Goal: Transaction & Acquisition: Purchase product/service

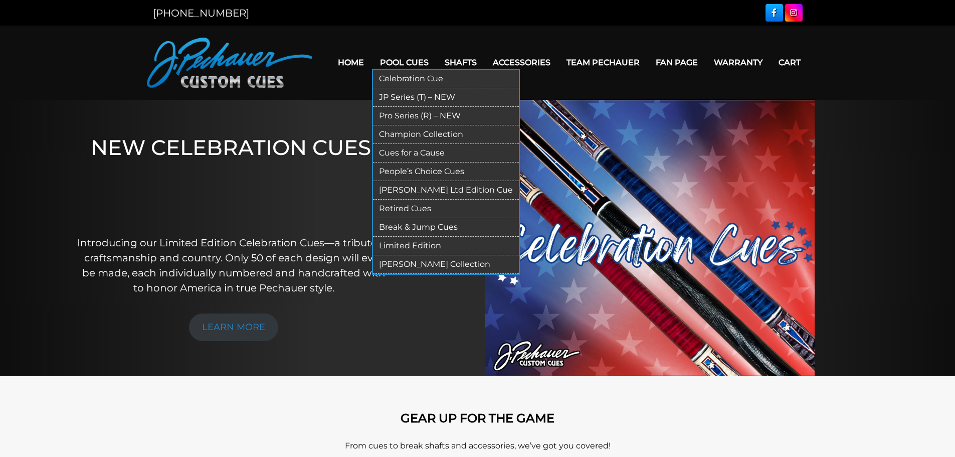
click at [431, 245] on link "Limited Edition" at bounding box center [446, 246] width 146 height 19
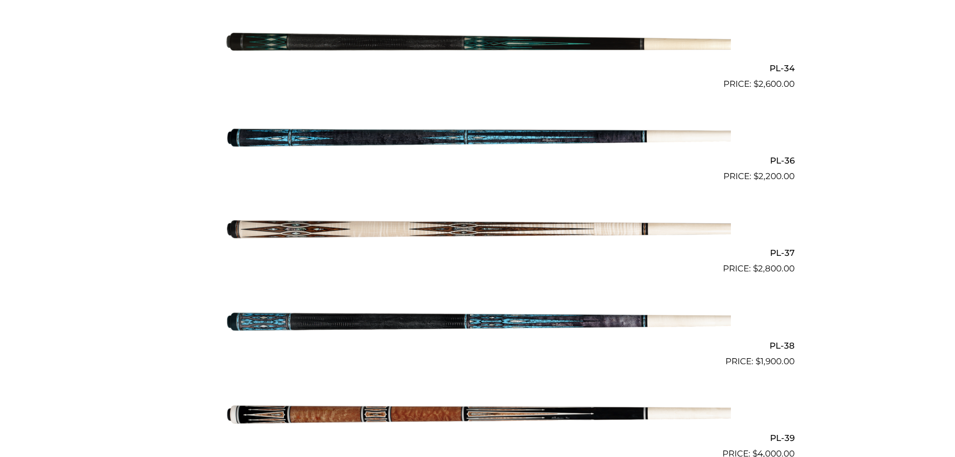
scroll to position [910, 0]
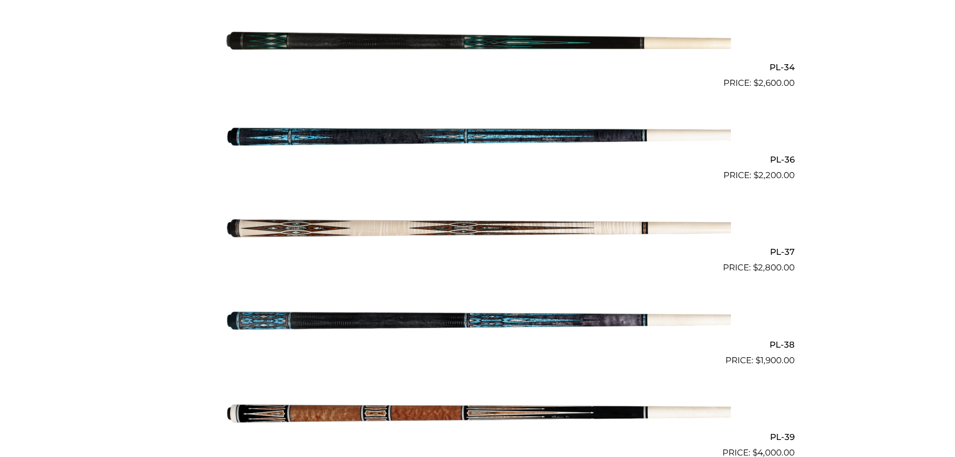
click at [500, 218] on img at bounding box center [478, 228] width 506 height 84
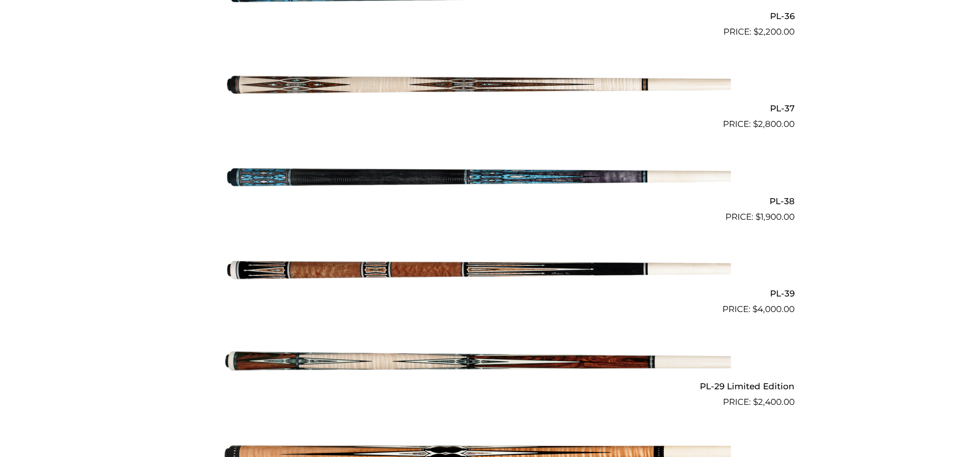
scroll to position [1060, 0]
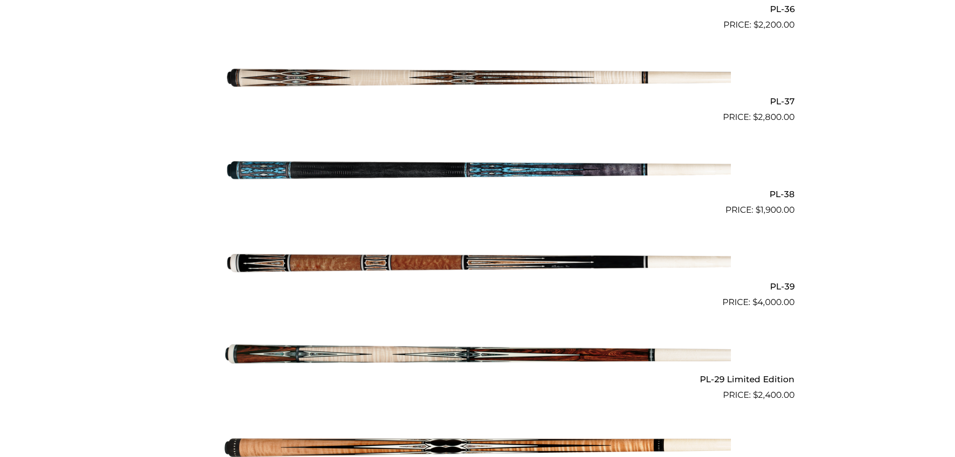
click at [531, 248] on img at bounding box center [478, 263] width 506 height 84
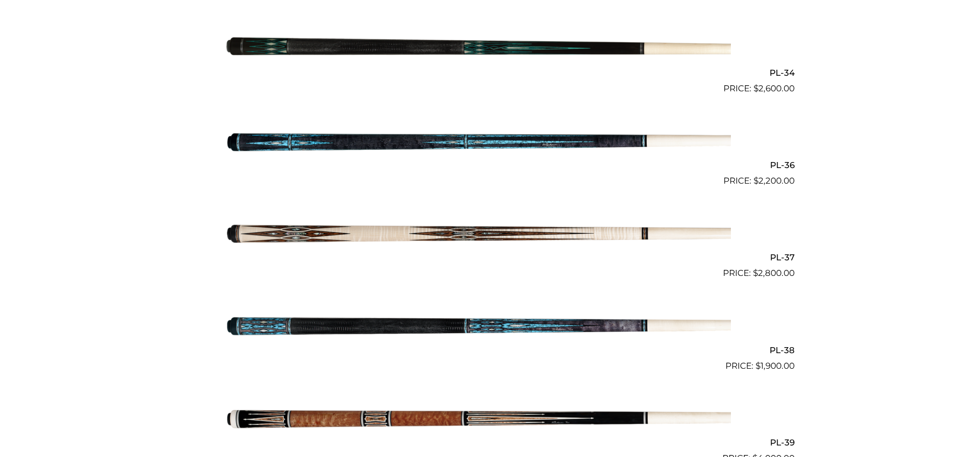
scroll to position [897, 0]
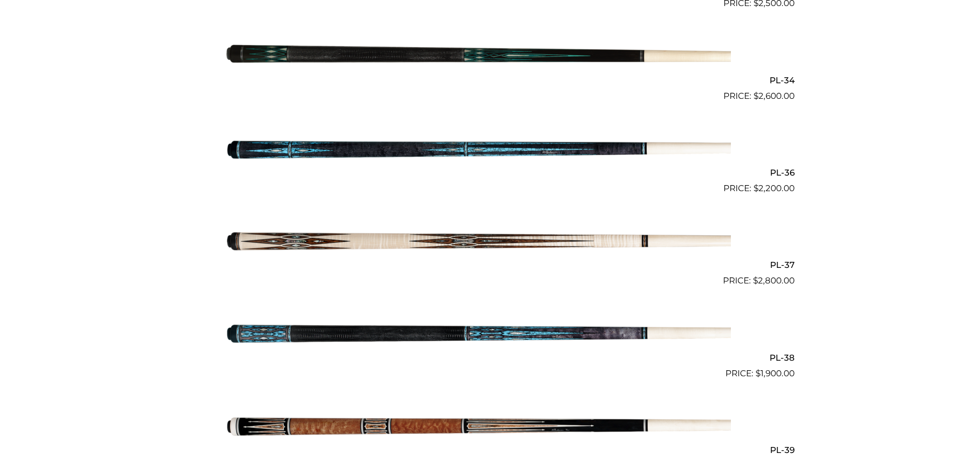
click at [503, 138] on img at bounding box center [478, 149] width 506 height 84
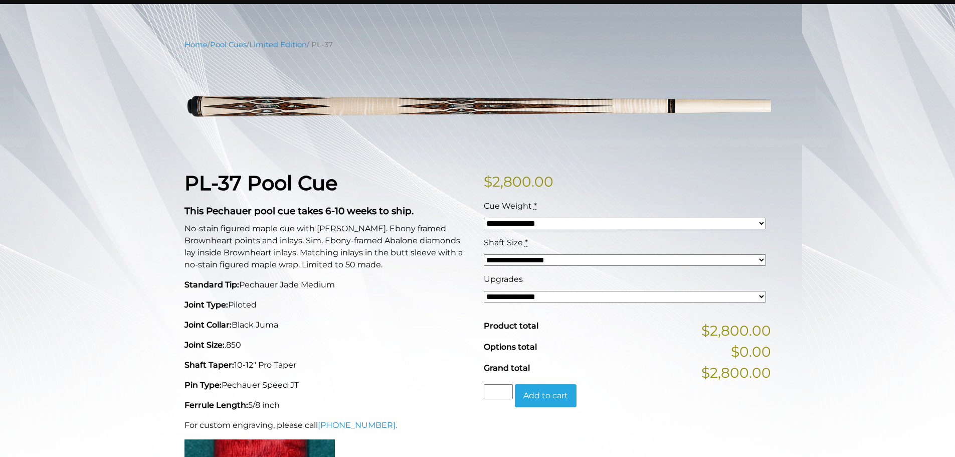
scroll to position [100, 0]
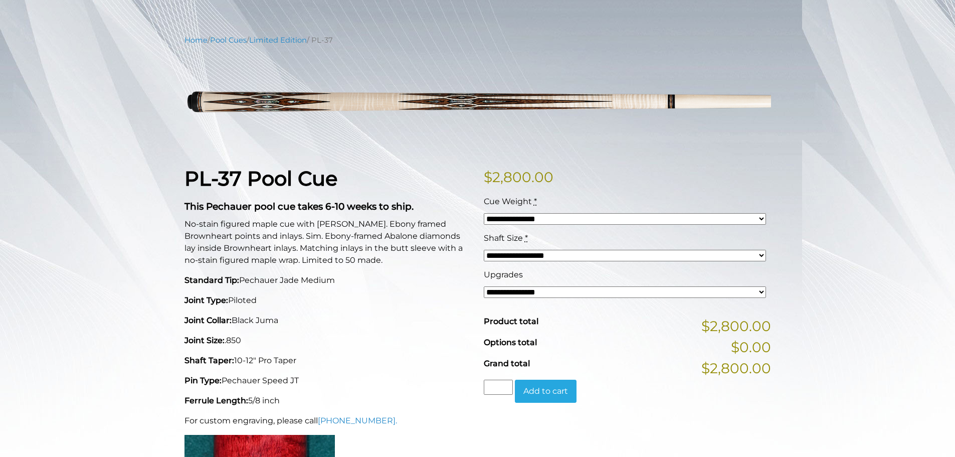
click at [300, 222] on p "No-stain figured maple cue with [PERSON_NAME]. Ebony framed Brownheart points a…" at bounding box center [327, 242] width 287 height 48
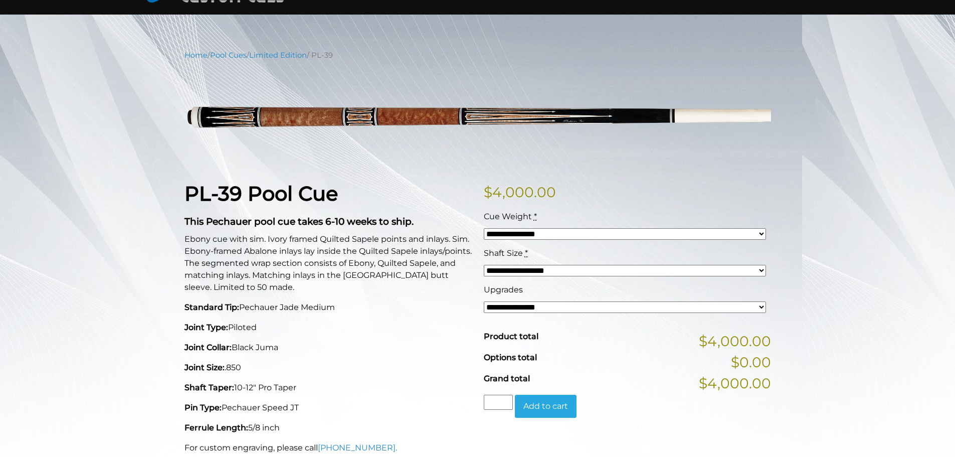
scroll to position [101, 0]
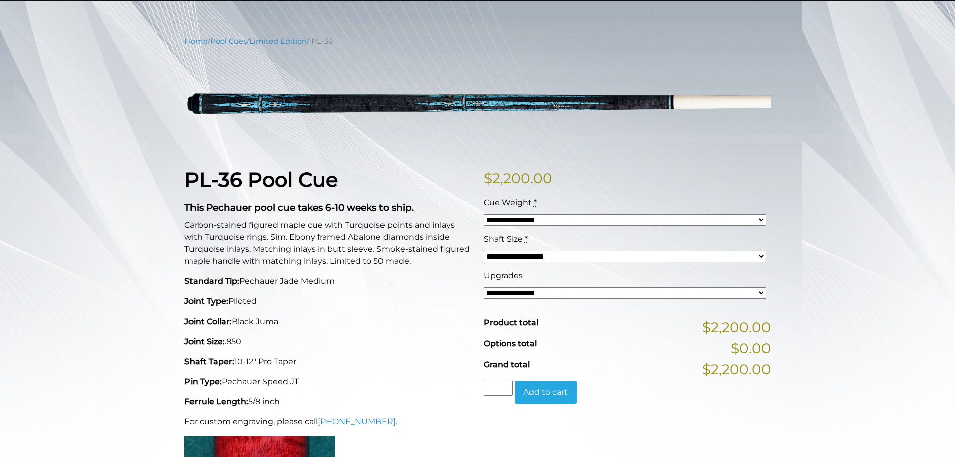
scroll to position [100, 0]
